Goal: Transaction & Acquisition: Purchase product/service

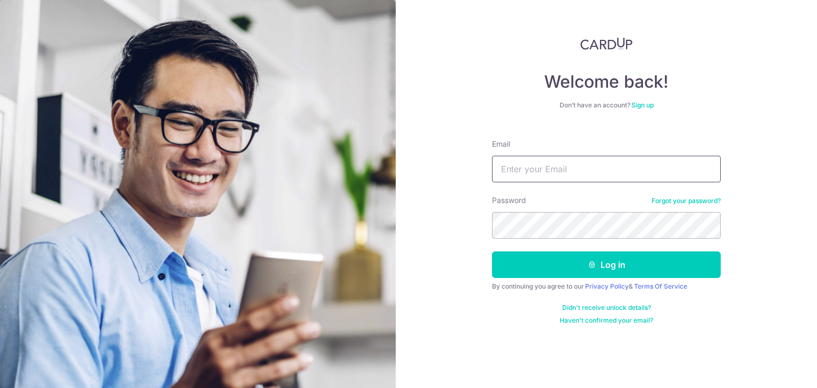
click at [559, 161] on input "Email" at bounding box center [606, 169] width 229 height 27
type input "HABAGLOBE@GMAIL.COM"
click at [492, 251] on button "Log in" at bounding box center [606, 264] width 229 height 27
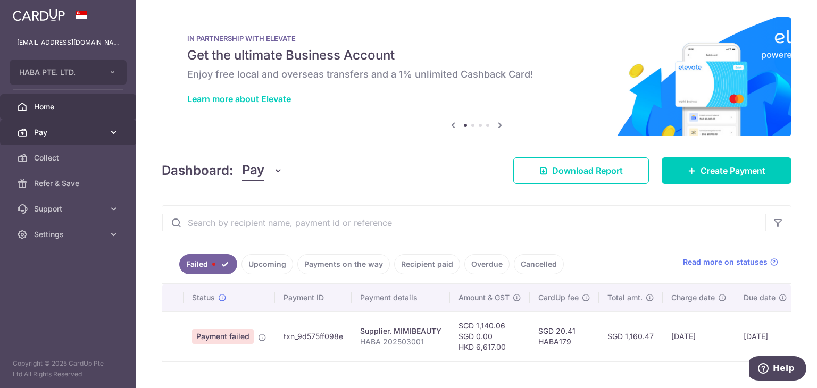
click at [81, 136] on span "Pay" at bounding box center [69, 132] width 70 height 11
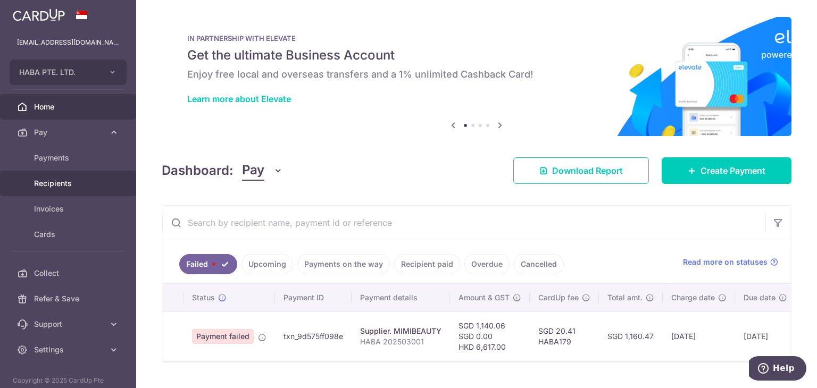
click at [66, 179] on span "Recipients" at bounding box center [69, 183] width 70 height 11
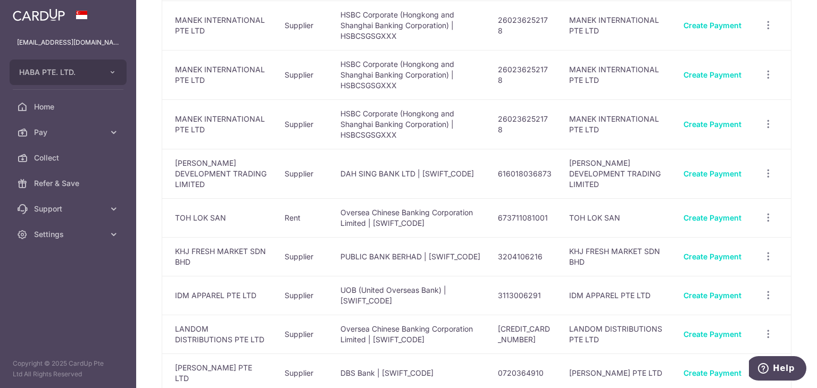
scroll to position [798, 0]
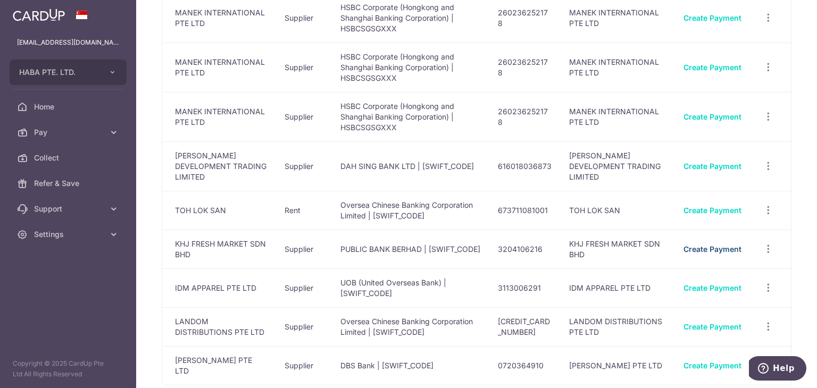
click at [692, 245] on link "Create Payment" at bounding box center [712, 249] width 58 height 9
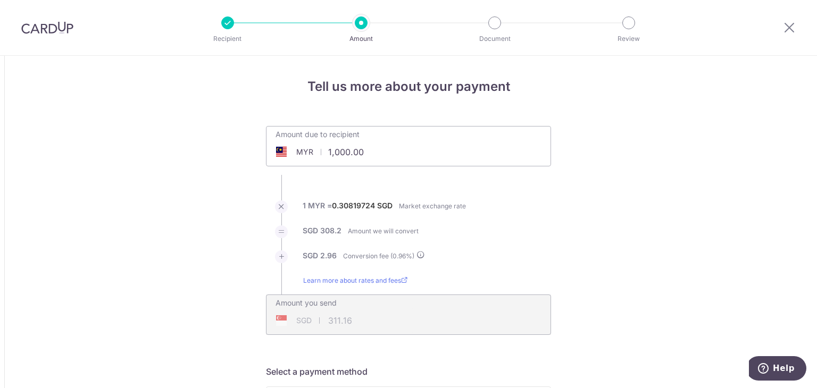
click at [433, 137] on div "Amount due to recipient MYR 1,000.00 1000" at bounding box center [408, 139] width 284 height 25
click at [430, 154] on div "Amount due to recipient MYR 1,000.00 1000" at bounding box center [408, 146] width 285 height 40
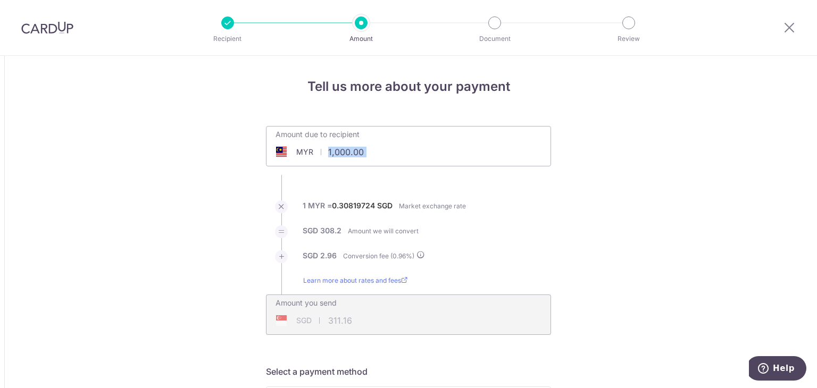
click at [430, 154] on div "Amount due to recipient MYR 1,000.00 1000" at bounding box center [408, 146] width 285 height 40
click at [374, 151] on input "1,000.00" at bounding box center [348, 152] width 164 height 24
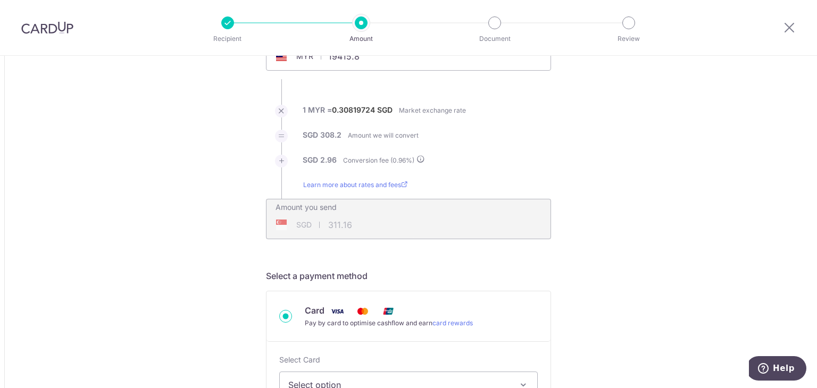
scroll to position [213, 0]
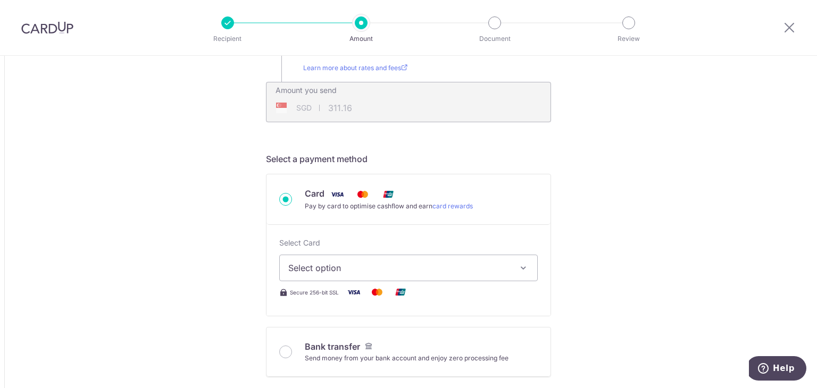
click at [400, 276] on button "Select option" at bounding box center [408, 268] width 258 height 27
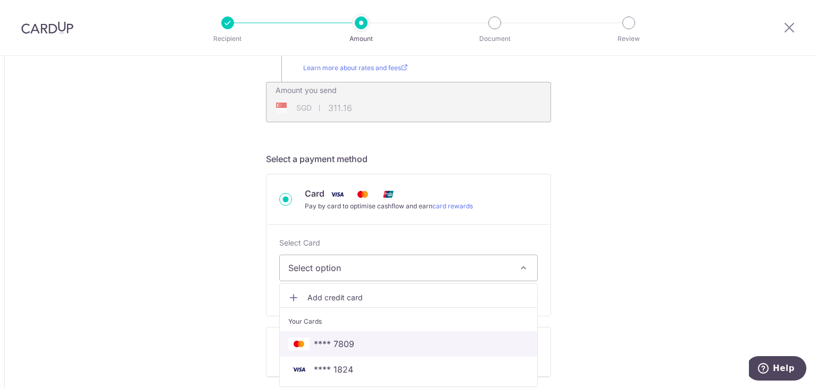
type input "19,415.80"
type input "6,041.44"
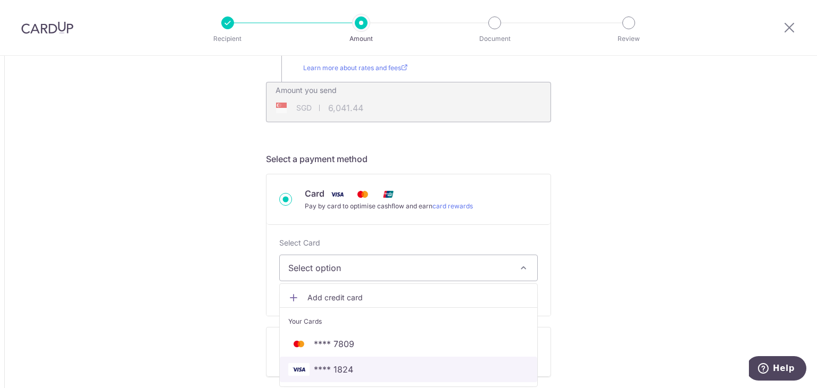
drag, startPoint x: 339, startPoint y: 366, endPoint x: 311, endPoint y: 387, distance: 35.1
click at [339, 366] on span "**** 1824" at bounding box center [333, 369] width 39 height 13
type input "19,415.80"
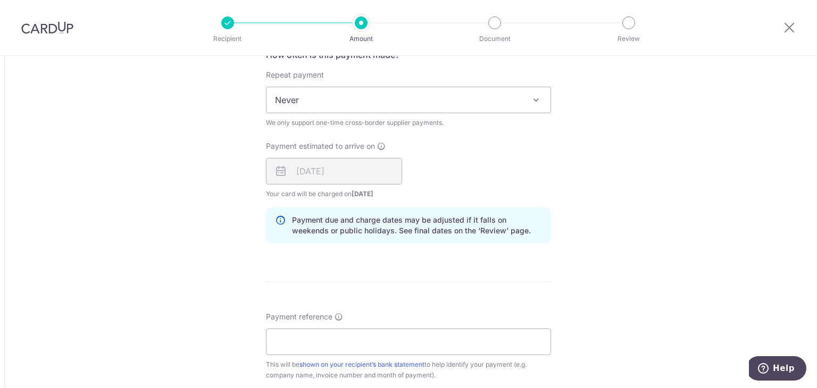
scroll to position [691, 0]
drag, startPoint x: 249, startPoint y: 206, endPoint x: 257, endPoint y: 213, distance: 11.3
click at [249, 206] on div "Tell us more about your payment Amount due to recipient MYR 19,415.80 19415.8 1…" at bounding box center [408, 81] width 817 height 1433
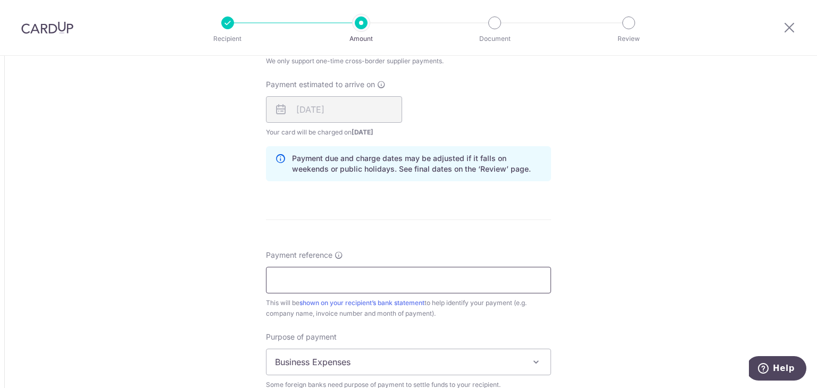
scroll to position [798, 0]
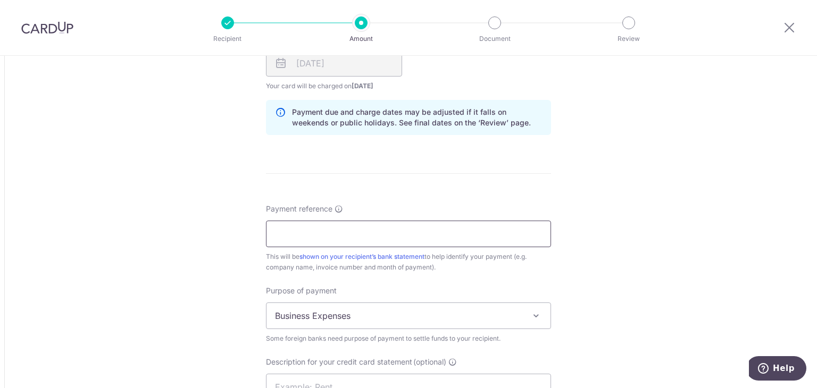
click at [308, 209] on span "Payment reference" at bounding box center [299, 209] width 66 height 11
click at [308, 221] on input "Payment reference" at bounding box center [408, 234] width 285 height 27
click at [312, 231] on input "Payment reference" at bounding box center [408, 234] width 285 height 27
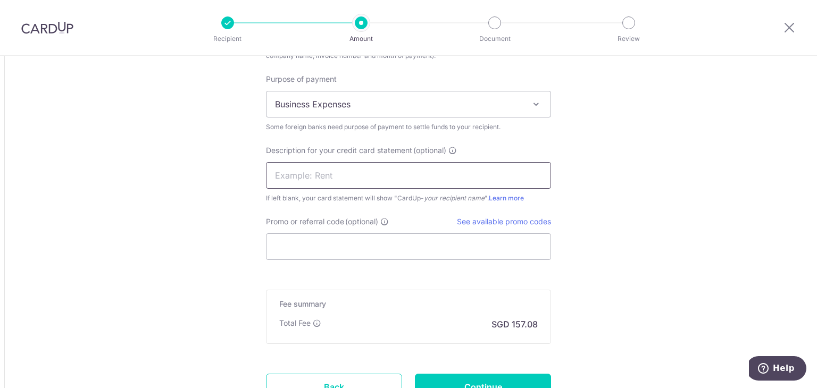
scroll to position [1010, 0]
type input "HABA 077,001"
click at [380, 109] on span "Business Expenses" at bounding box center [408, 103] width 284 height 26
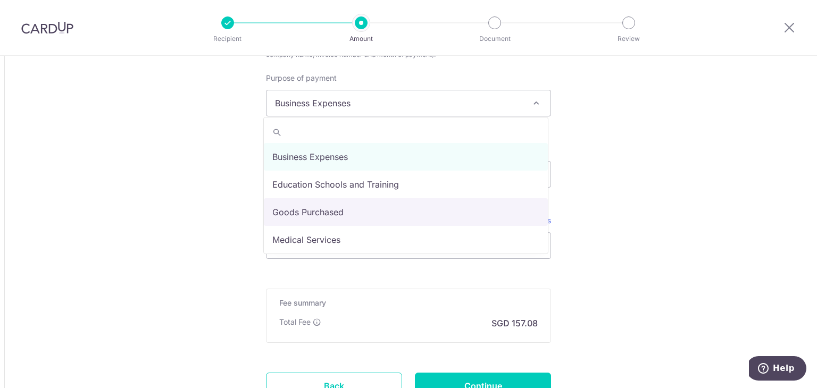
select select "Goods Purchased"
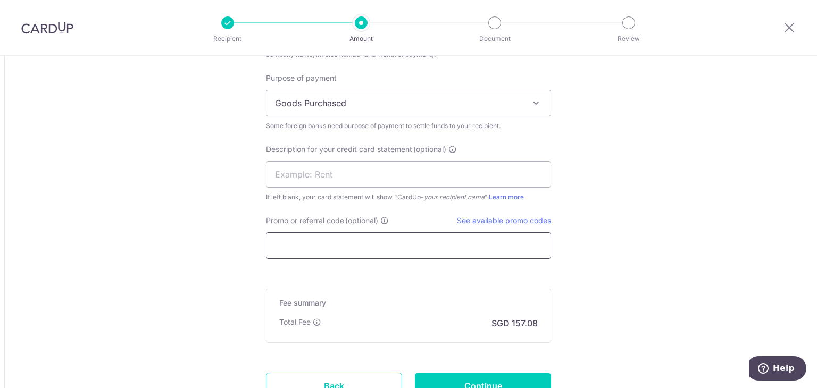
click at [349, 238] on input "Promo or referral code (optional)" at bounding box center [408, 245] width 285 height 27
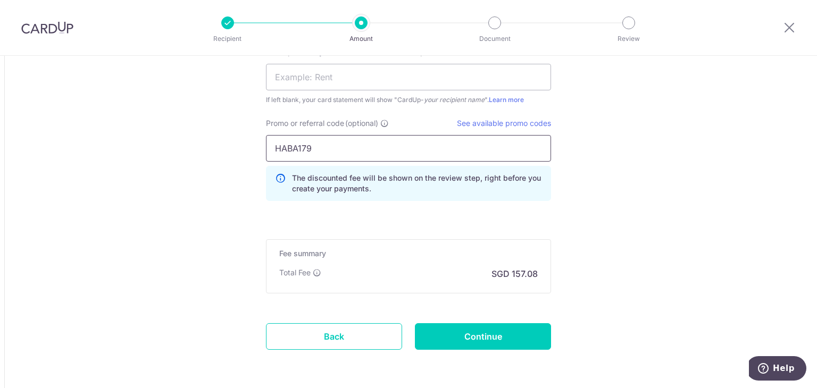
scroll to position [1146, 0]
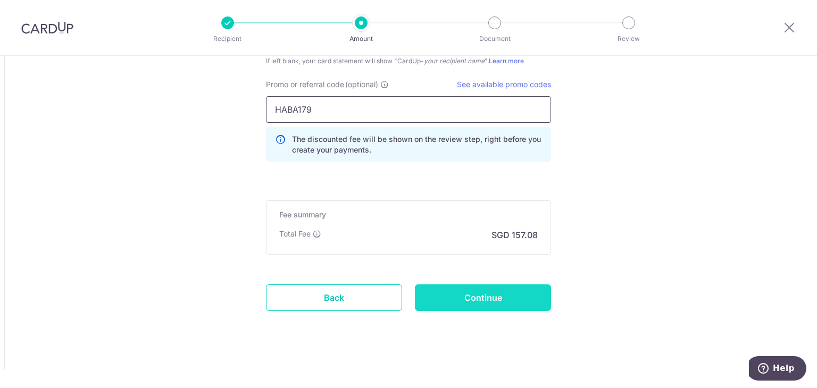
type input "HABA179"
click at [474, 293] on input "Continue" at bounding box center [483, 297] width 136 height 27
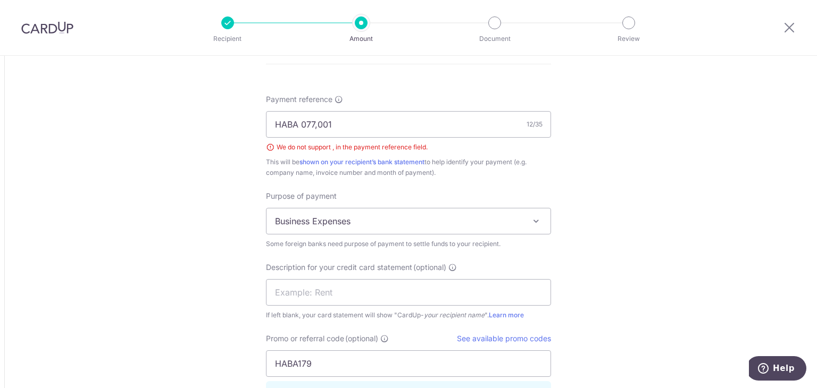
scroll to position [885, 0]
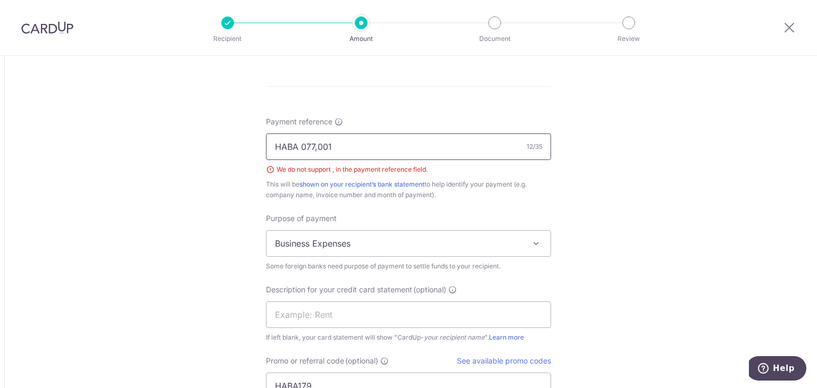
click at [312, 146] on input "HABA 077,001" at bounding box center [408, 146] width 285 height 27
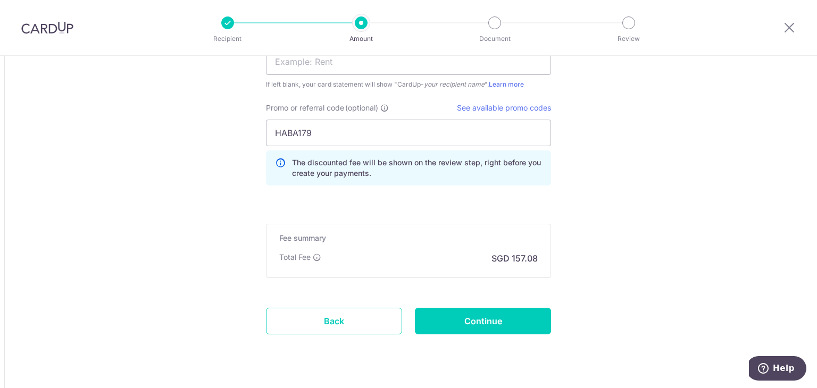
scroll to position [1161, 0]
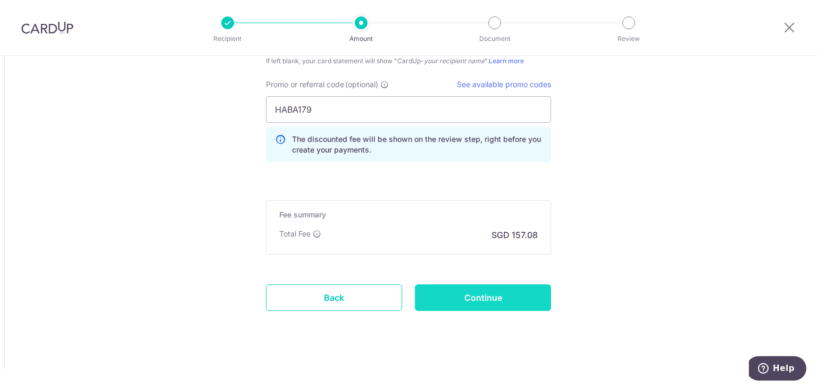
type input "HABA 077001"
click at [462, 294] on input "Continue" at bounding box center [483, 297] width 136 height 27
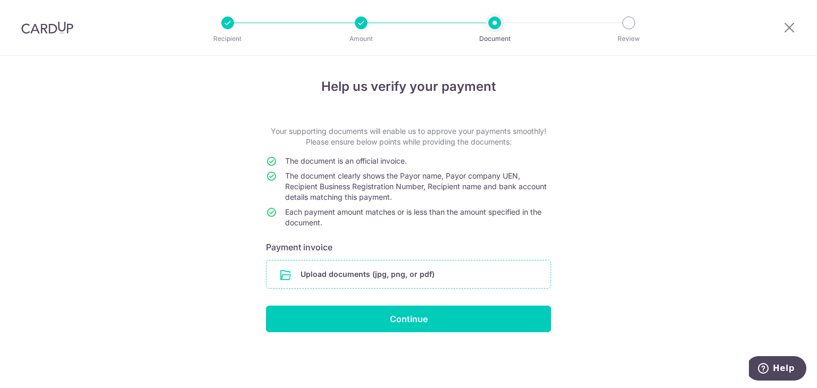
click at [399, 274] on input "file" at bounding box center [408, 275] width 284 height 28
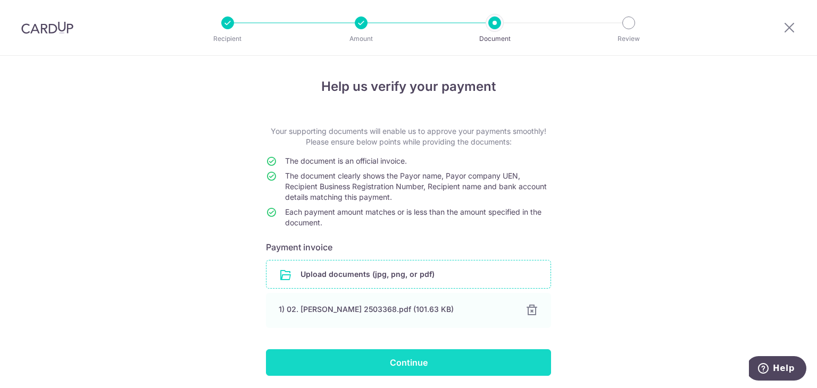
click at [435, 368] on input "Continue" at bounding box center [408, 362] width 285 height 27
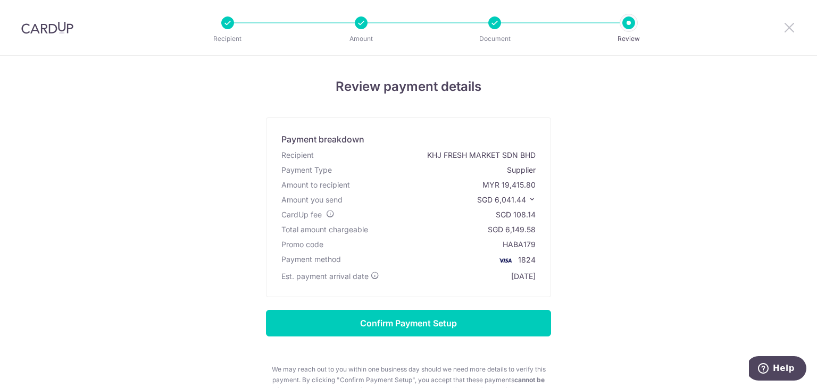
drag, startPoint x: 789, startPoint y: 28, endPoint x: 459, endPoint y: 72, distance: 332.5
click at [789, 28] on icon at bounding box center [789, 27] width 13 height 13
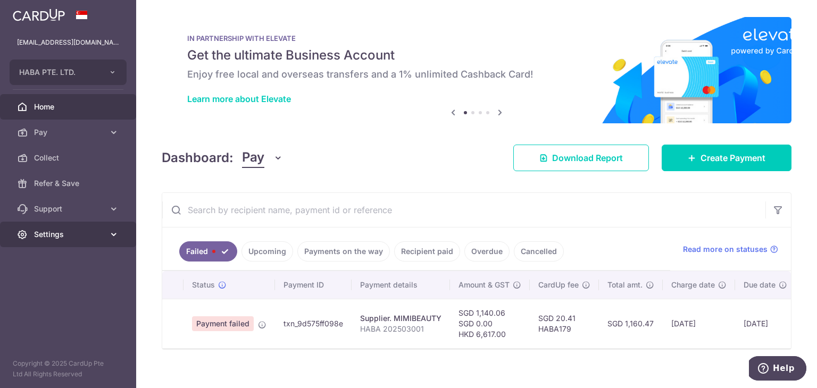
click at [81, 227] on link "Settings" at bounding box center [68, 235] width 136 height 26
